Goal: Find specific page/section: Locate a particular part of the current website

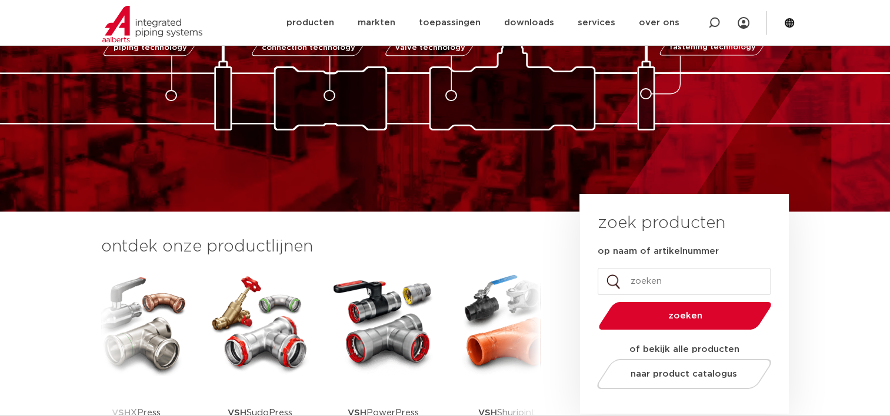
click at [649, 285] on input "op naam of artikelnummer" at bounding box center [684, 281] width 173 height 27
type input "123460584"
click at [594, 301] on button "zoeken" at bounding box center [685, 316] width 182 height 30
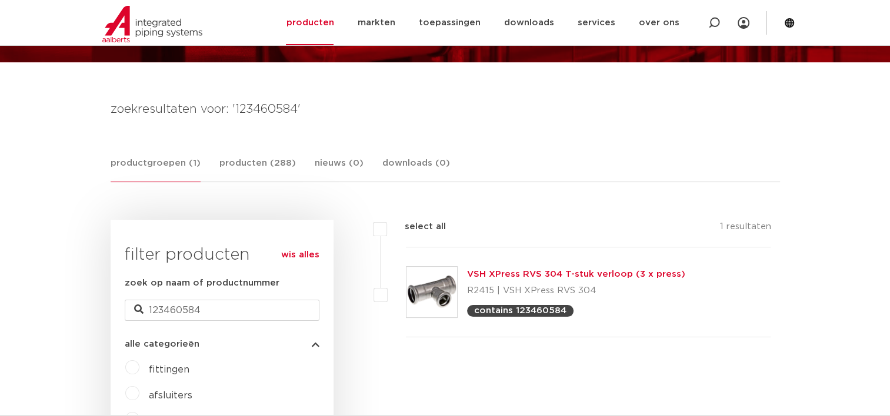
click at [592, 271] on link "VSH XPress RVS 304 T-stuk verloop (3 x press)" at bounding box center [576, 274] width 218 height 9
click at [556, 274] on link "VSH XPress RVS 304 T-stuk verloop (3 x press)" at bounding box center [576, 274] width 218 height 9
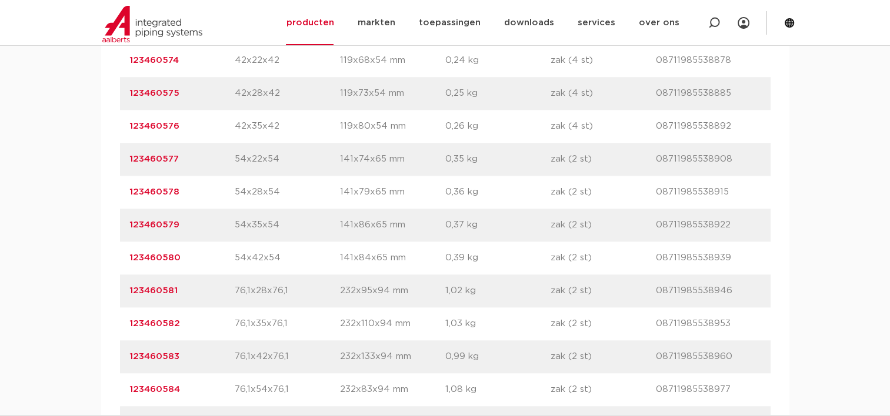
scroll to position [1235, 0]
